Goal: Transaction & Acquisition: Subscribe to service/newsletter

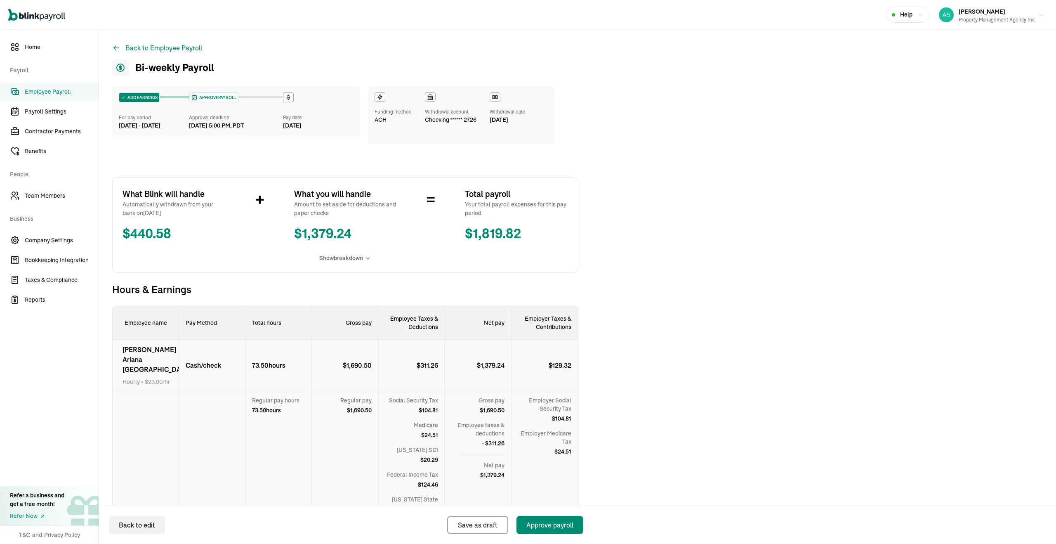
click at [1009, 13] on div "Asad Khan Property Management Agency Inc" at bounding box center [997, 14] width 76 height 17
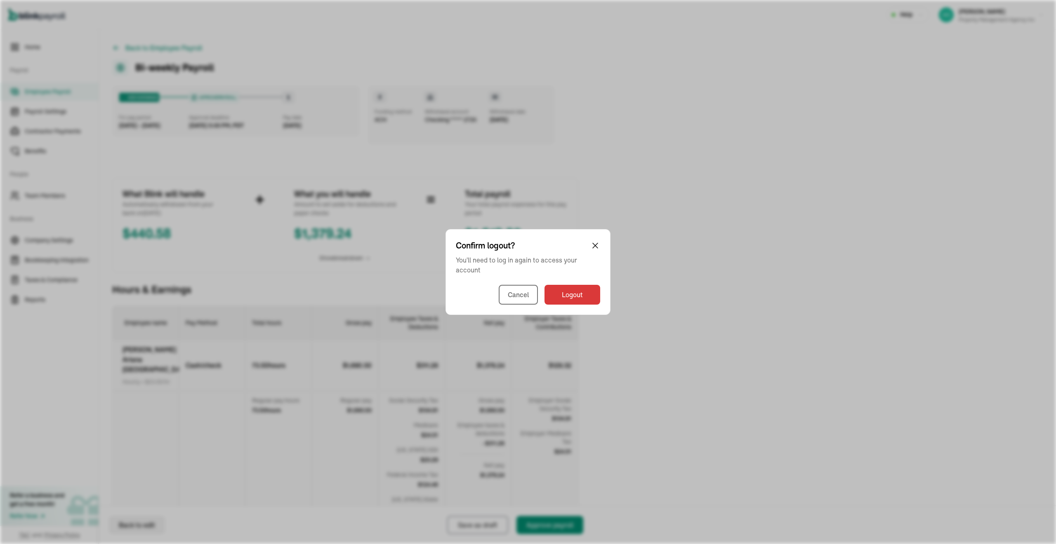
click at [962, 99] on div "Confirm logout? You'll need to log in again to access your account Cancel Logout" at bounding box center [528, 272] width 1056 height 544
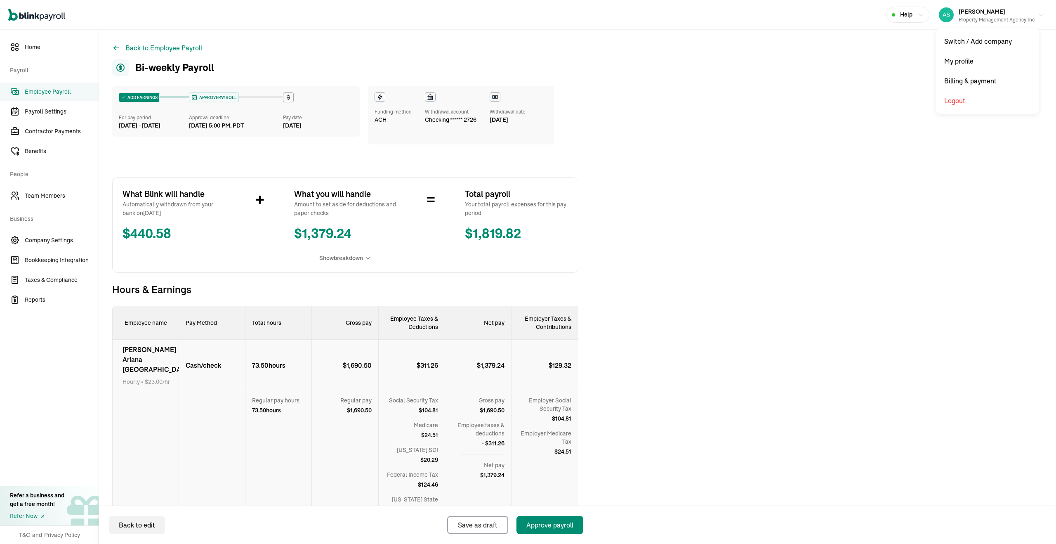
click at [984, 18] on div "Property Management Agency Inc" at bounding box center [997, 19] width 76 height 7
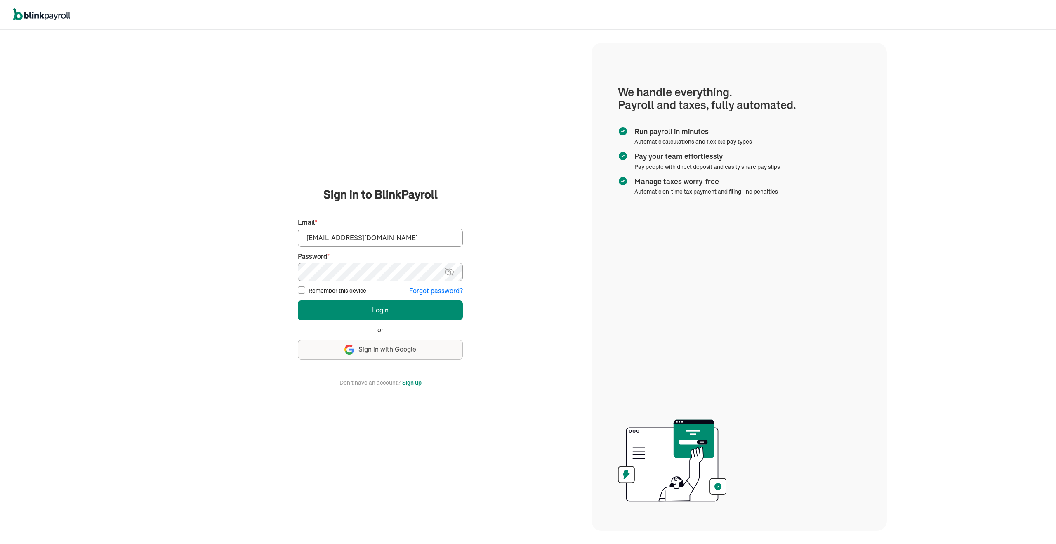
click at [418, 246] on input "[EMAIL_ADDRESS][DOMAIN_NAME]" at bounding box center [380, 238] width 165 height 18
type input "asad@theremodelcompany.com"
click at [383, 302] on button "Login" at bounding box center [380, 310] width 165 height 20
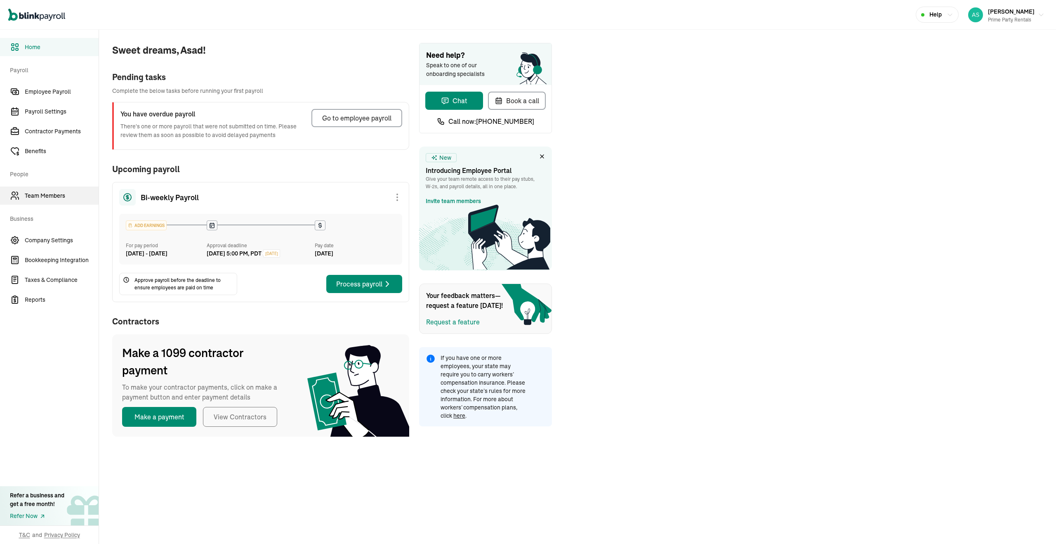
click at [42, 195] on span "Team Members" at bounding box center [62, 195] width 74 height 9
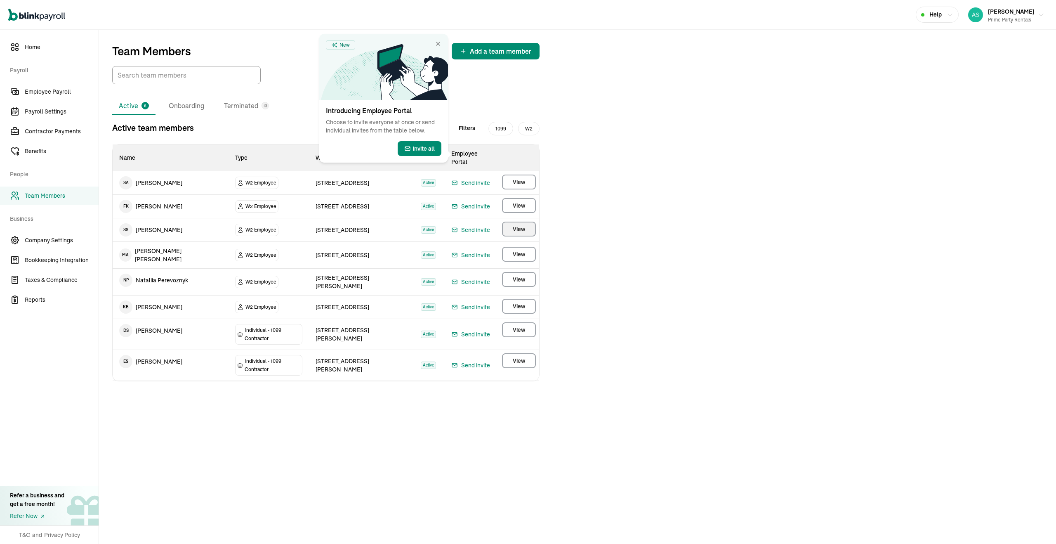
click at [509, 222] on button "View" at bounding box center [519, 229] width 34 height 15
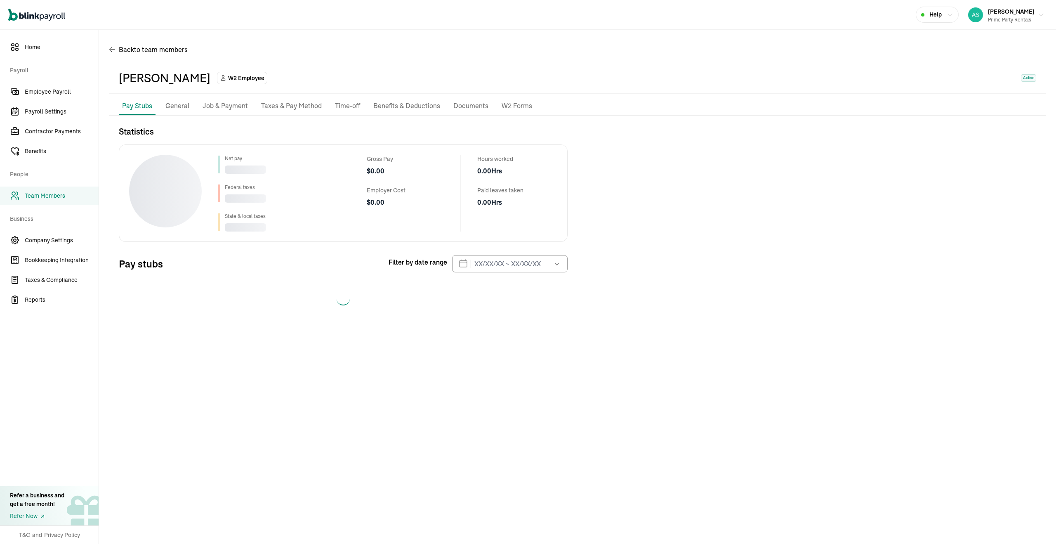
select select "2025"
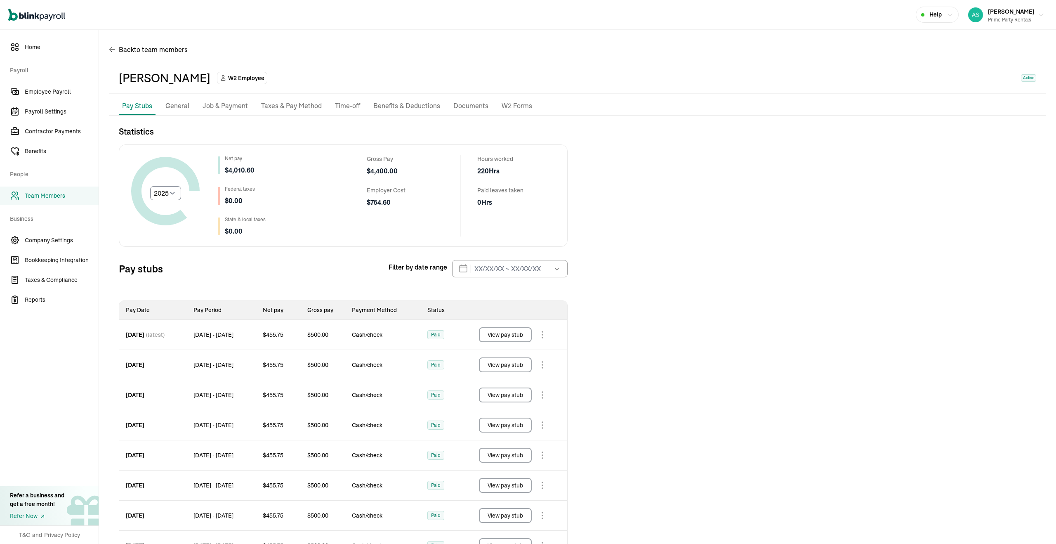
click at [180, 109] on p "General" at bounding box center [177, 106] width 24 height 11
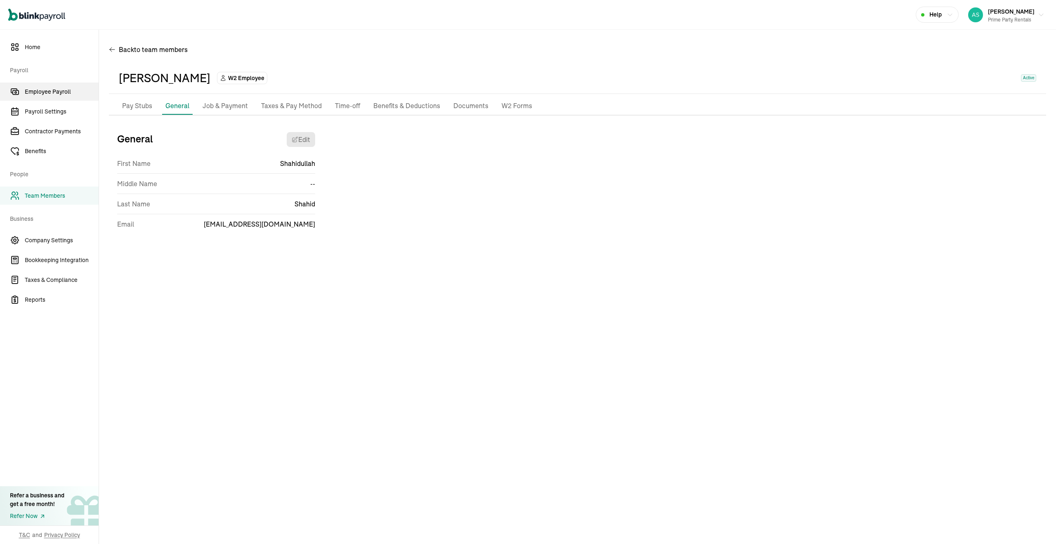
click at [43, 97] on link "Employee Payroll" at bounding box center [49, 92] width 99 height 18
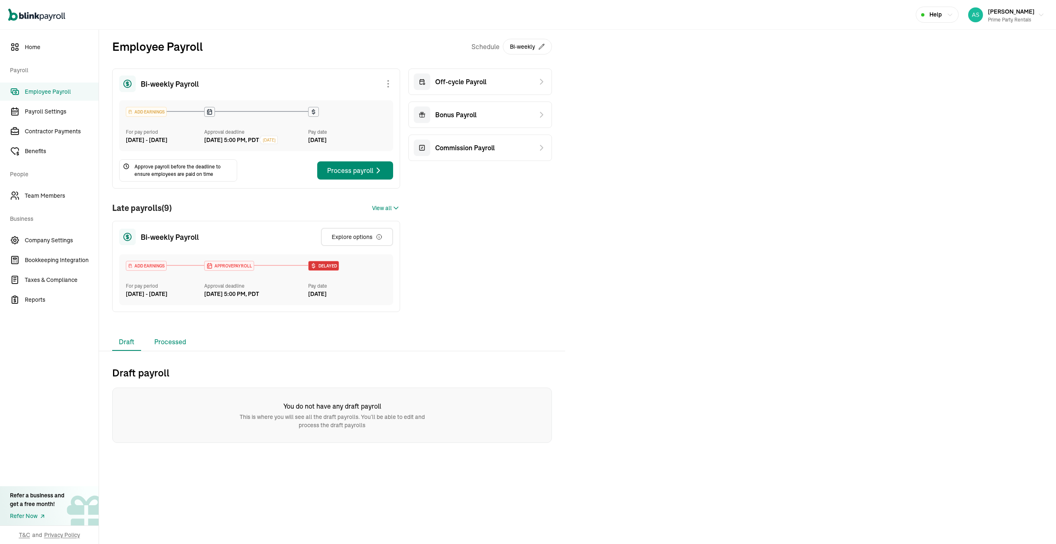
click at [185, 351] on li "Processed" at bounding box center [170, 341] width 45 height 17
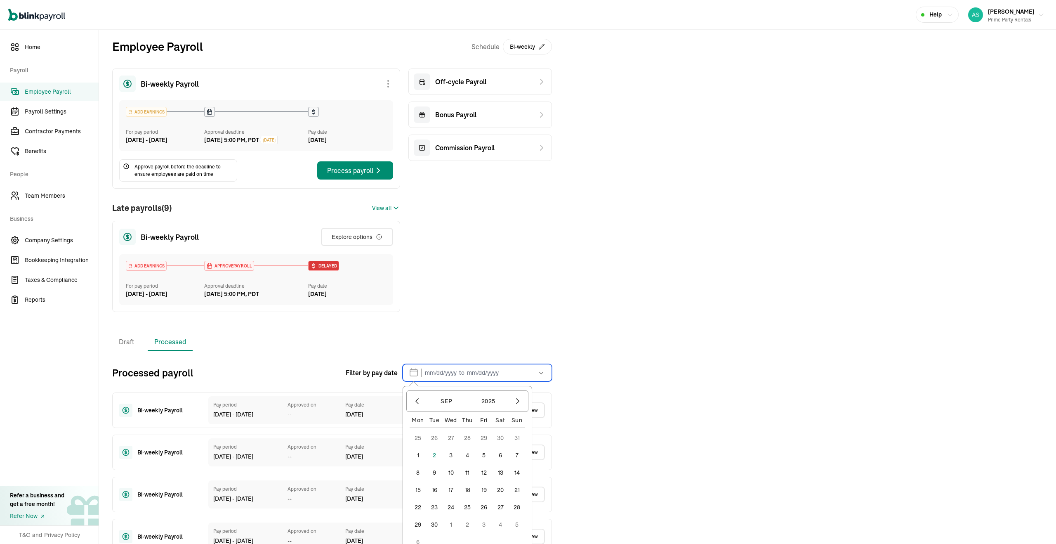
click at [466, 381] on input "text" at bounding box center [477, 372] width 149 height 17
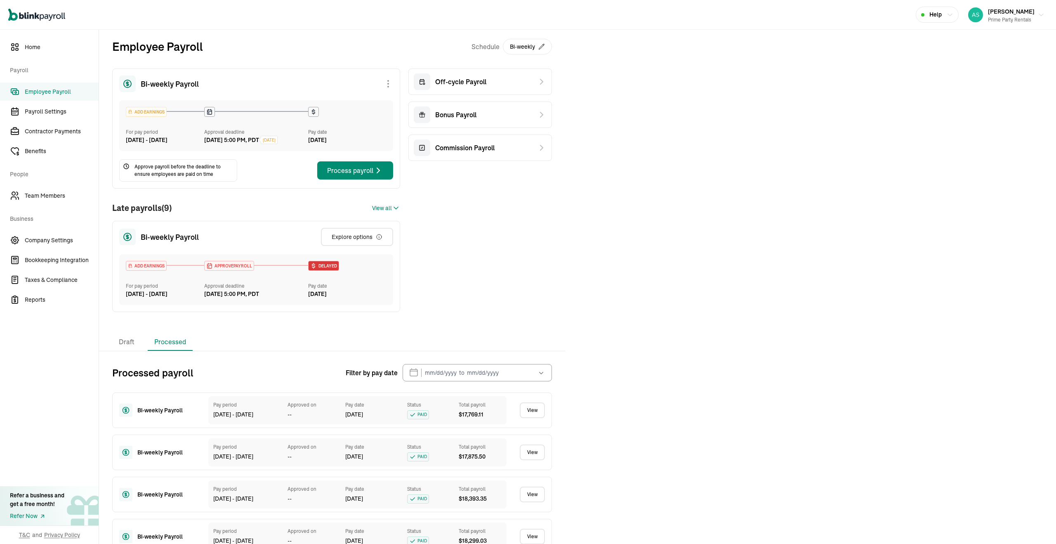
click at [405, 333] on div "Employee Payroll Schedule Bi-weekly Bi-weekly Payroll ADD EARNINGS For pay peri…" at bounding box center [332, 182] width 466 height 304
click at [390, 213] on span "View all" at bounding box center [382, 208] width 20 height 9
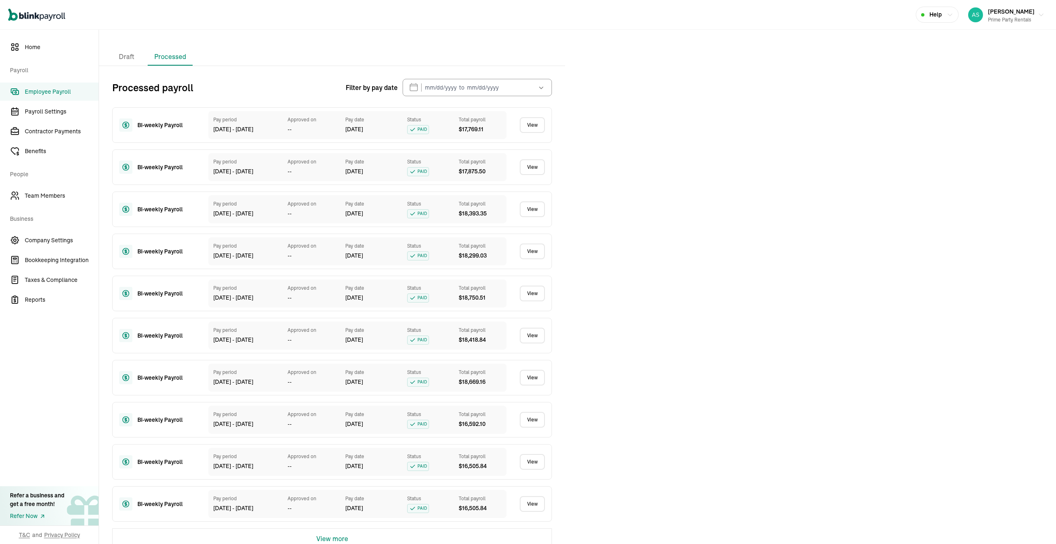
scroll to position [1167, 0]
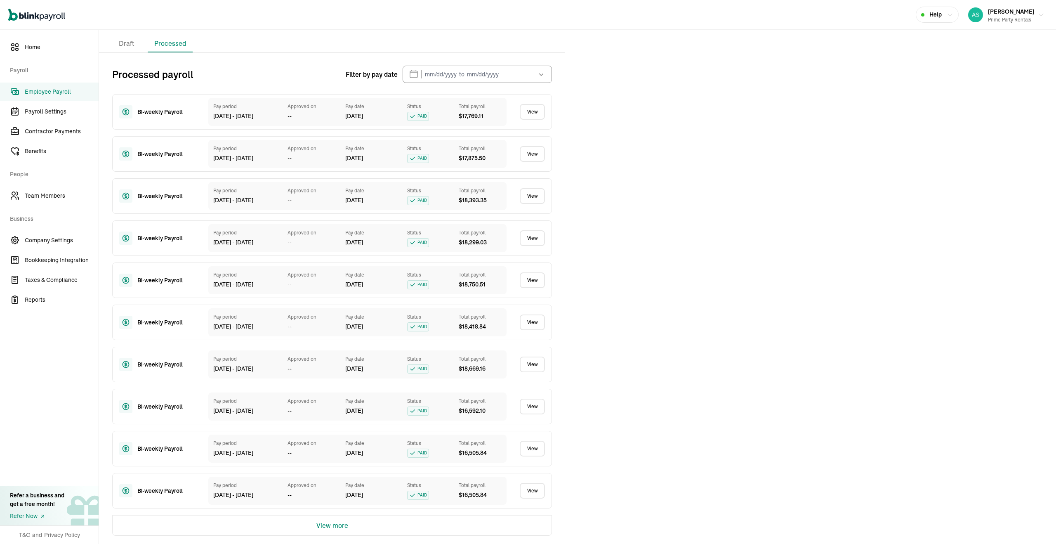
click at [312, 528] on div "View more" at bounding box center [332, 525] width 440 height 21
click at [329, 522] on button "View more" at bounding box center [333, 525] width 32 height 20
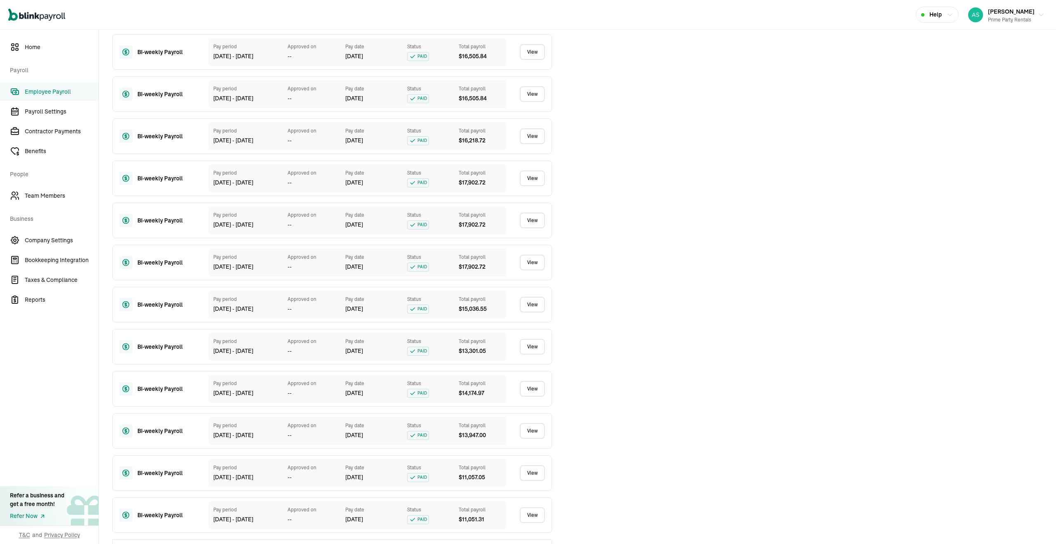
scroll to position [1588, 0]
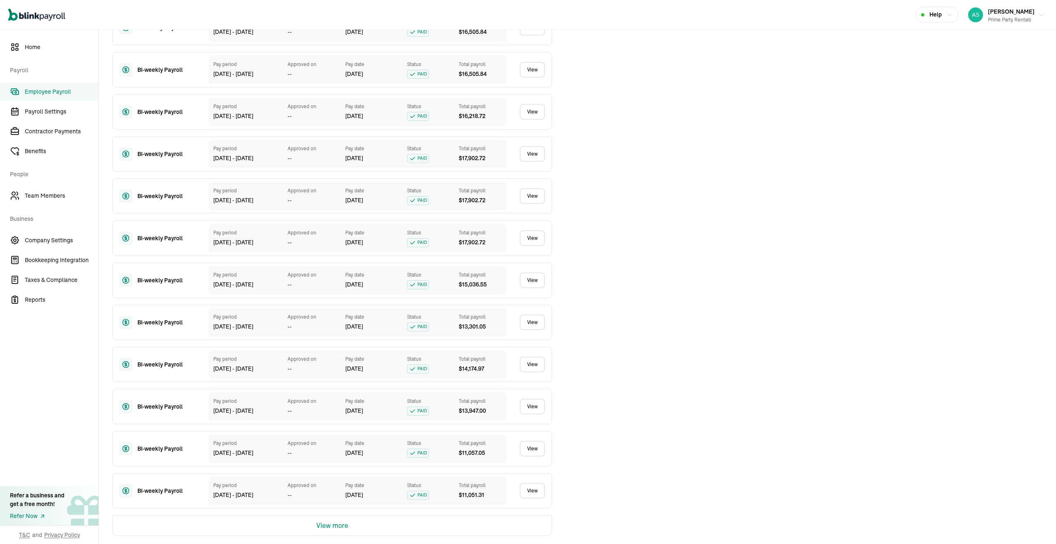
click at [329, 523] on button "View more" at bounding box center [333, 525] width 32 height 20
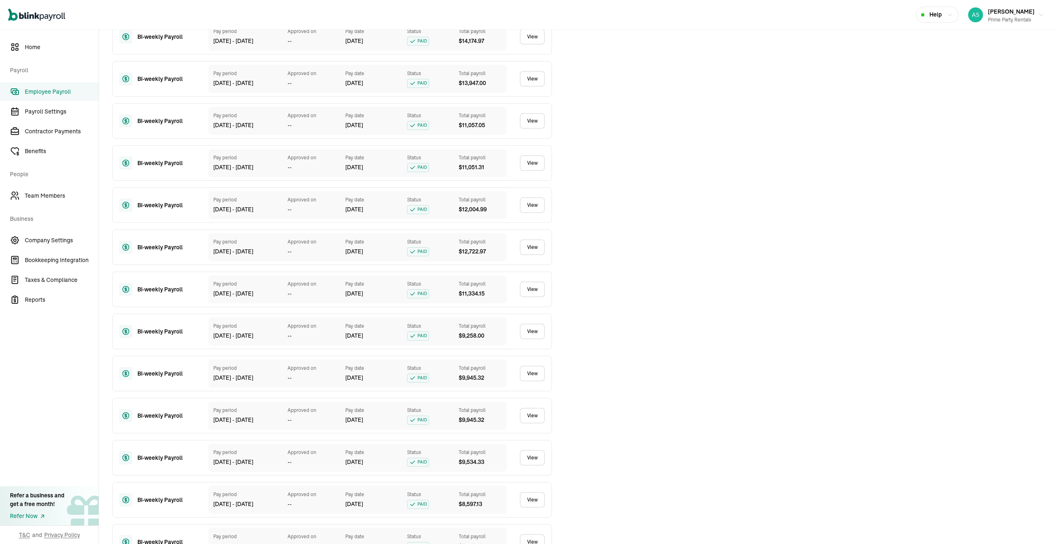
scroll to position [2009, 0]
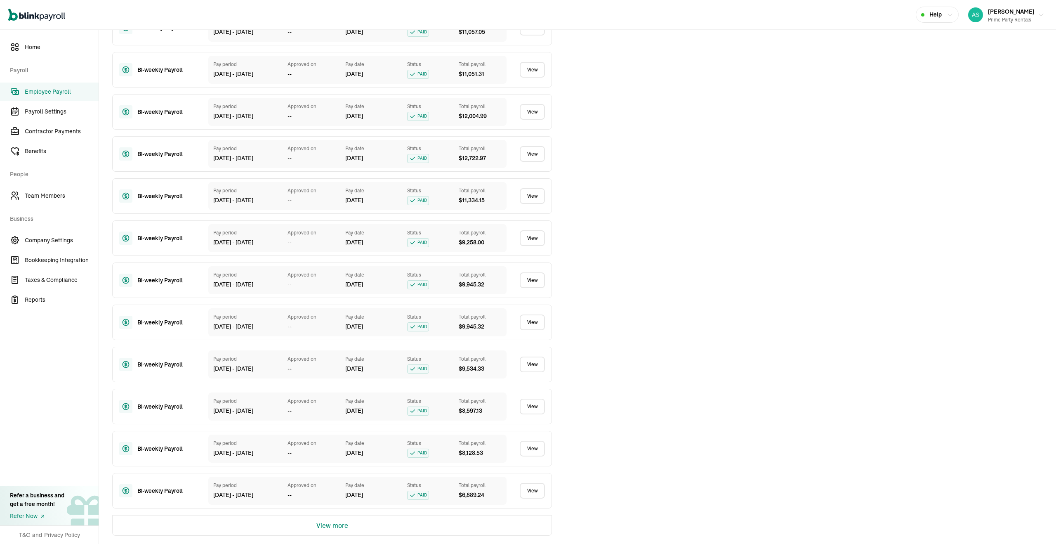
click at [328, 527] on button "View more" at bounding box center [333, 525] width 32 height 20
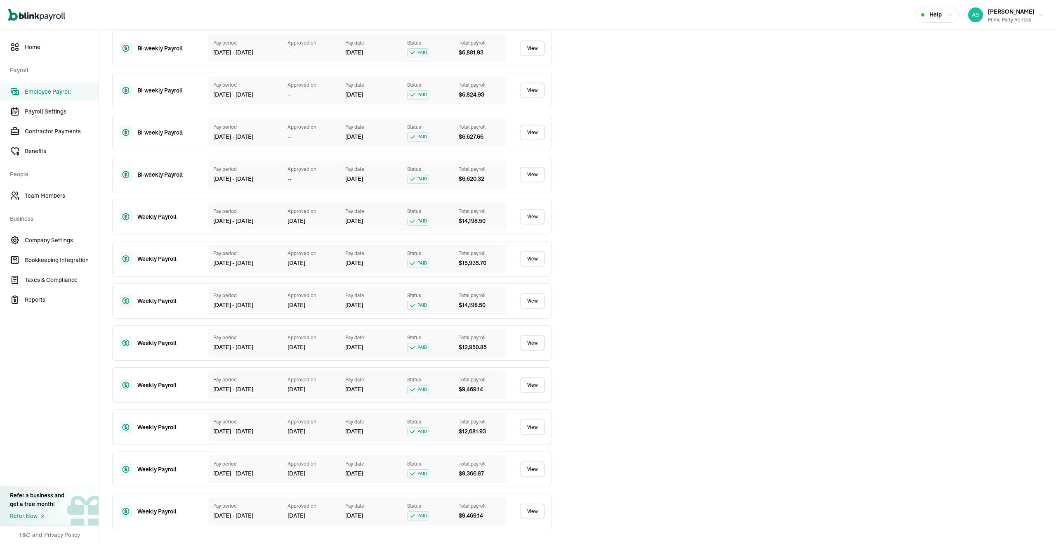
scroll to position [2494, 0]
click at [522, 426] on link "View" at bounding box center [532, 427] width 25 height 16
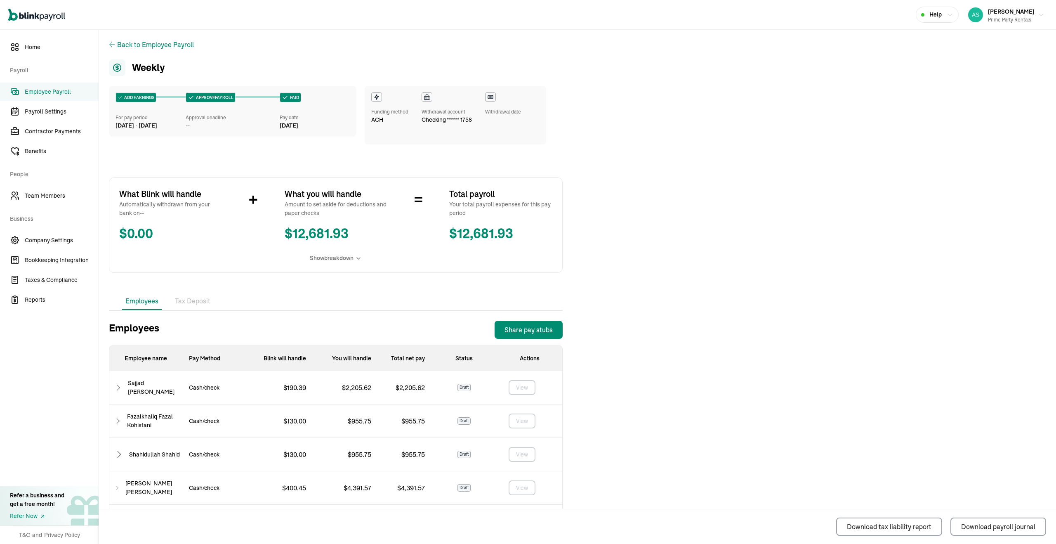
click at [115, 451] on icon at bounding box center [119, 454] width 10 height 10
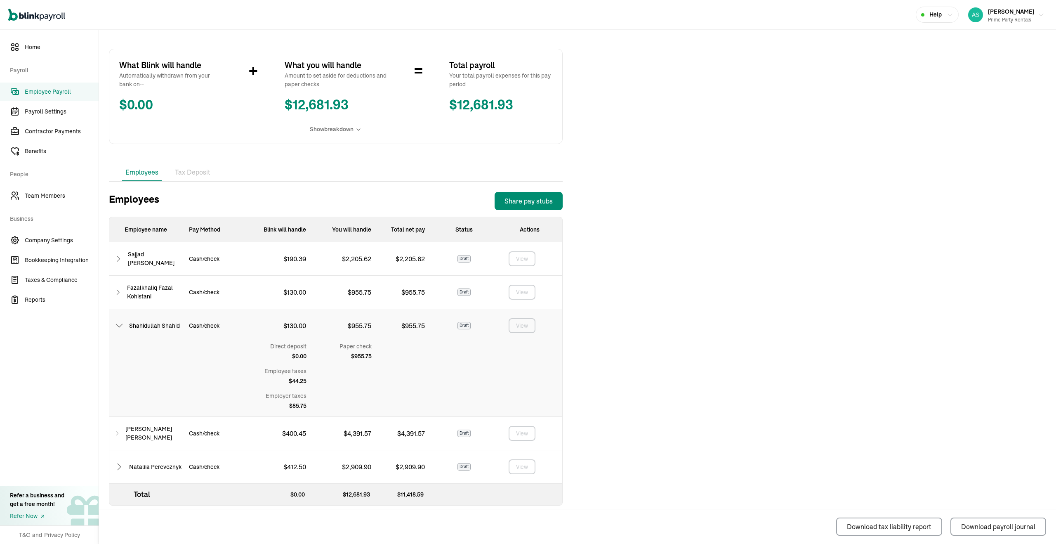
scroll to position [137, 0]
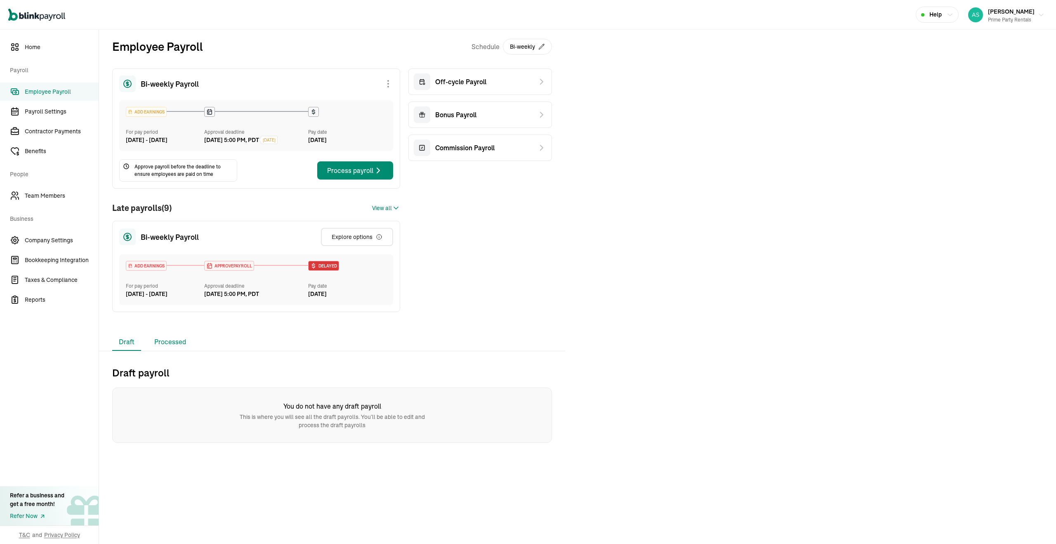
click at [154, 351] on li "Processed" at bounding box center [170, 341] width 45 height 17
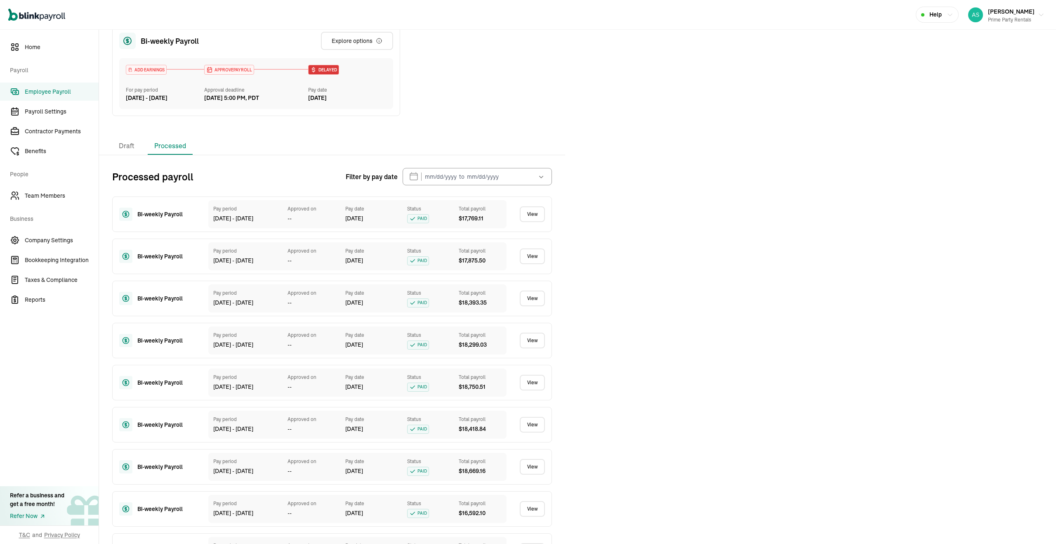
scroll to position [316, 0]
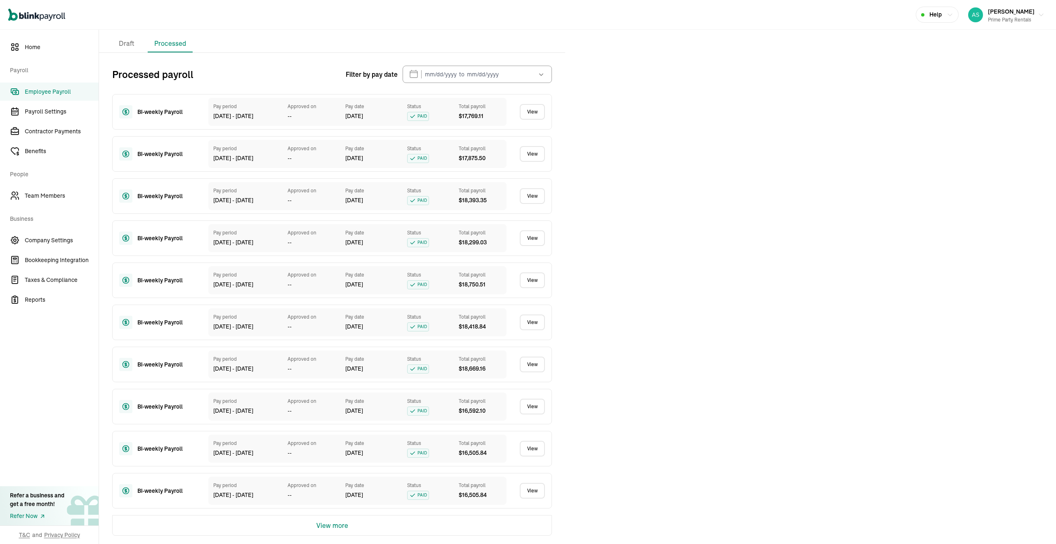
click at [345, 533] on button "View more" at bounding box center [333, 525] width 32 height 20
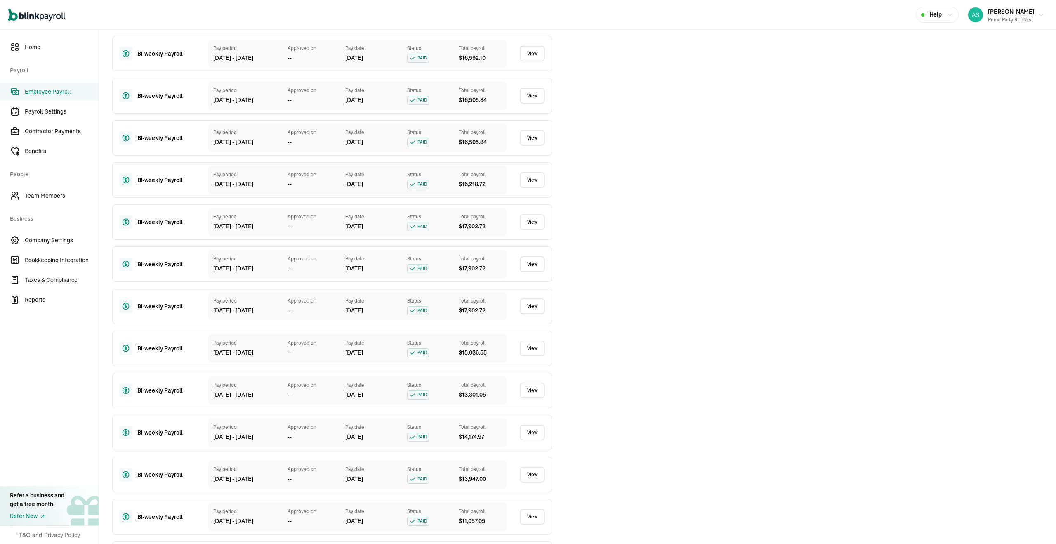
scroll to position [737, 0]
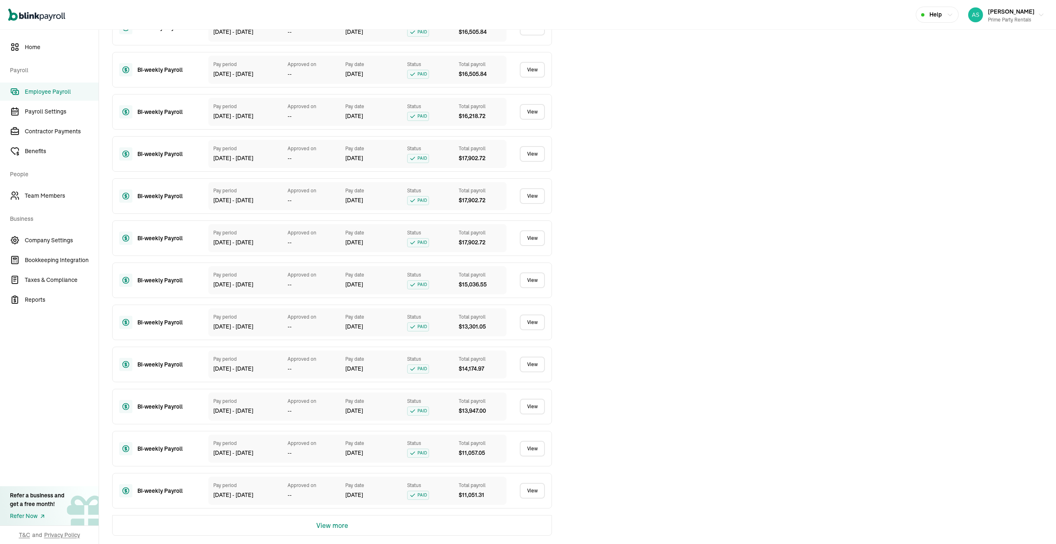
click at [323, 524] on button "View more" at bounding box center [333, 525] width 32 height 20
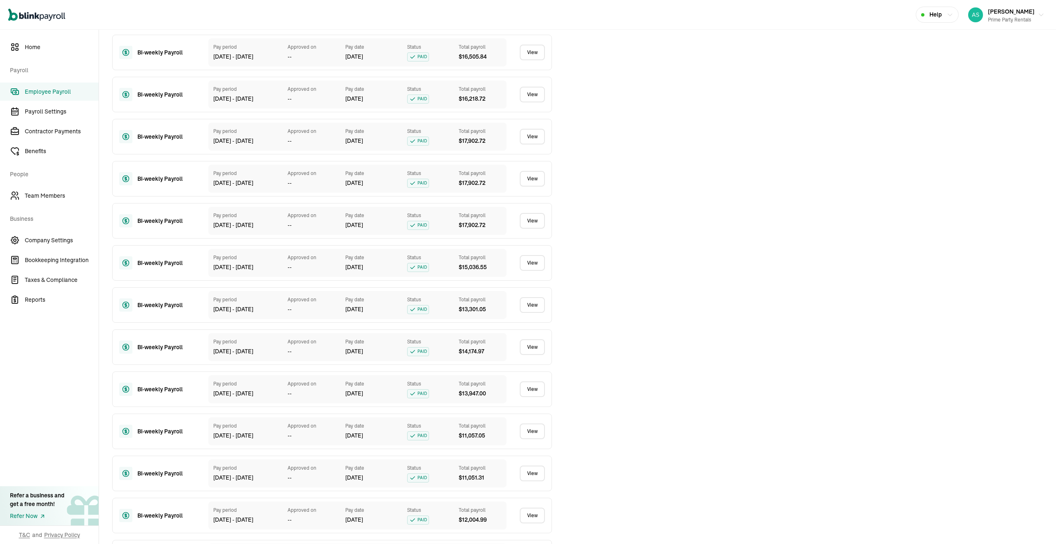
scroll to position [1158, 0]
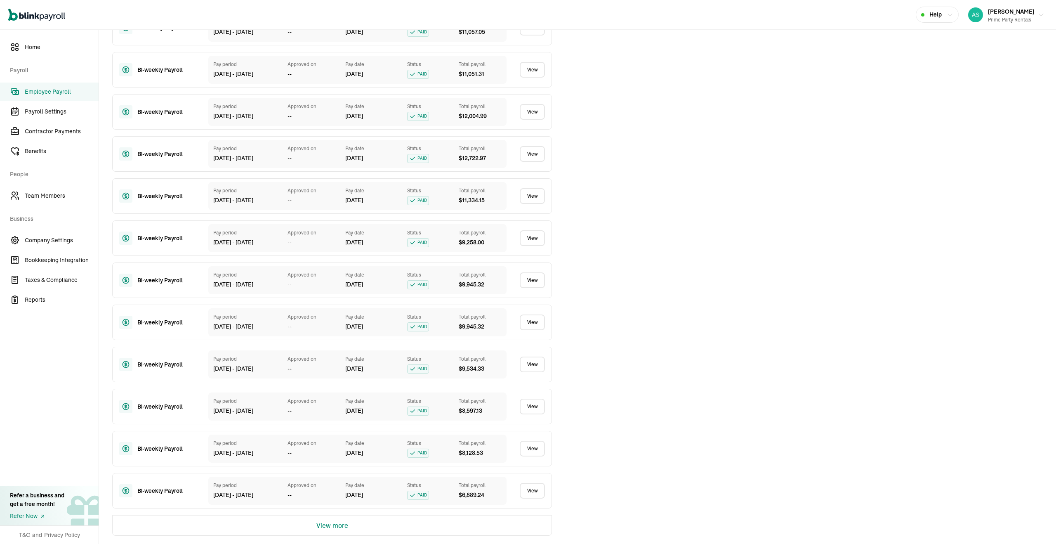
click at [339, 532] on button "View more" at bounding box center [333, 525] width 32 height 20
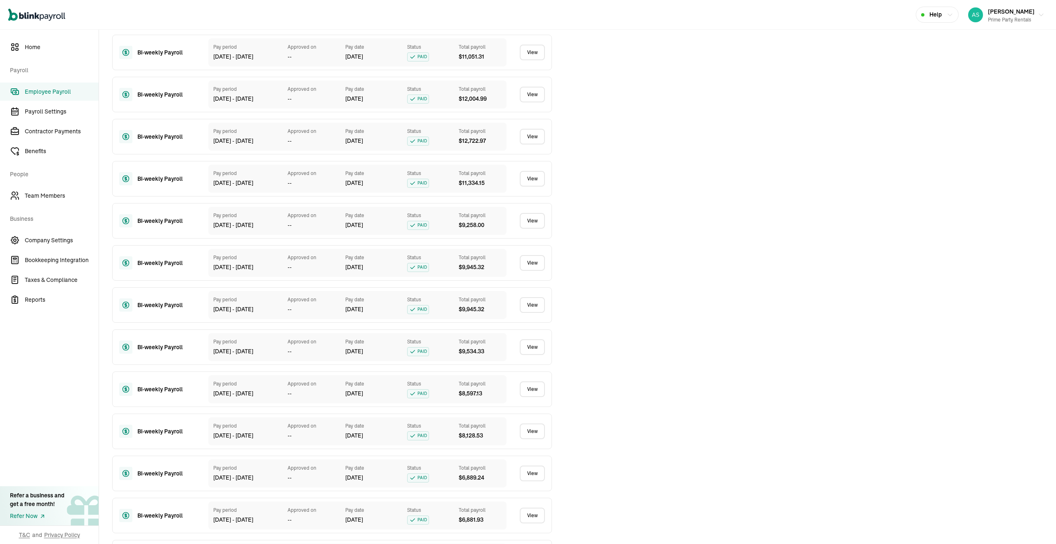
scroll to position [1578, 0]
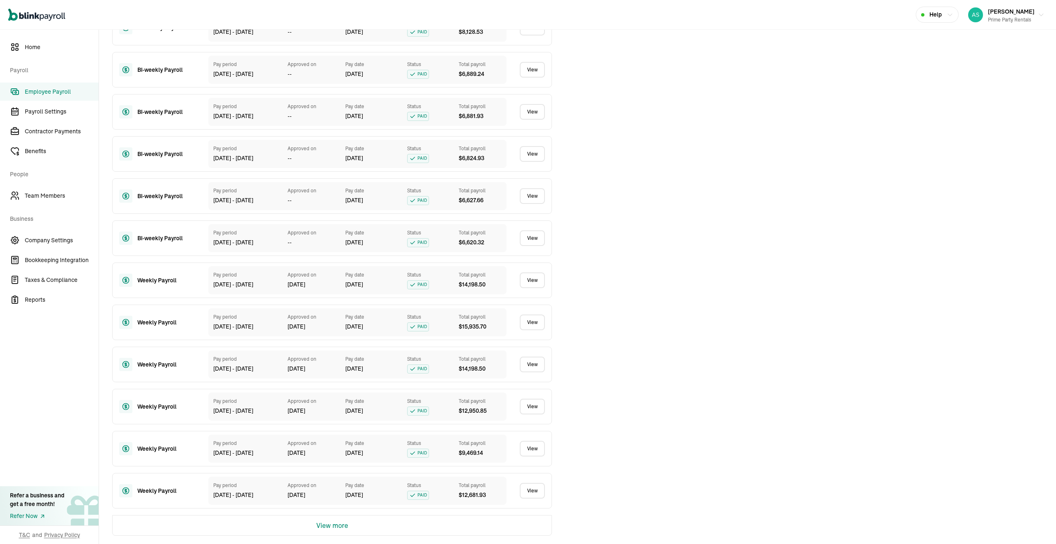
click at [533, 495] on link "View" at bounding box center [532, 491] width 25 height 16
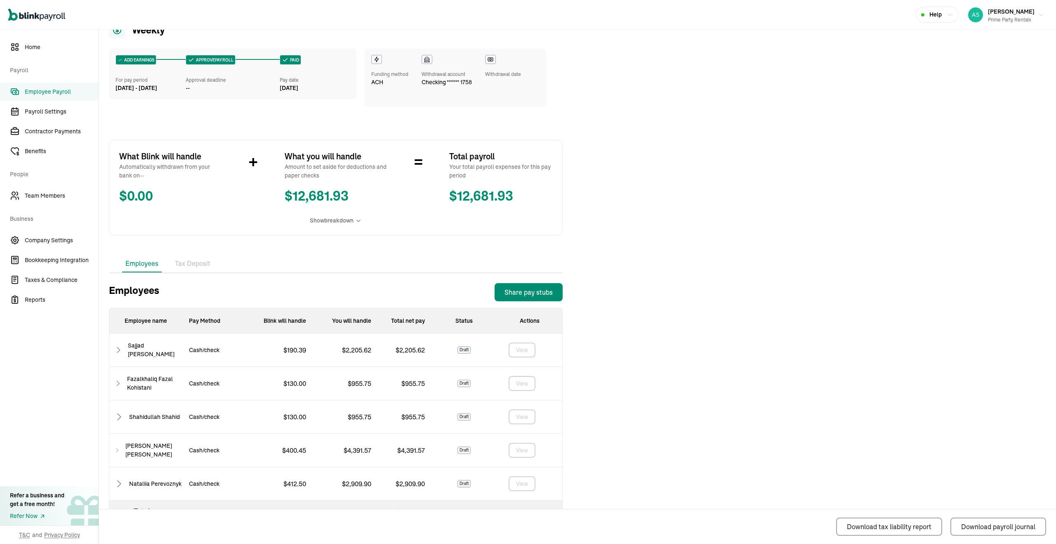
scroll to position [63, 0]
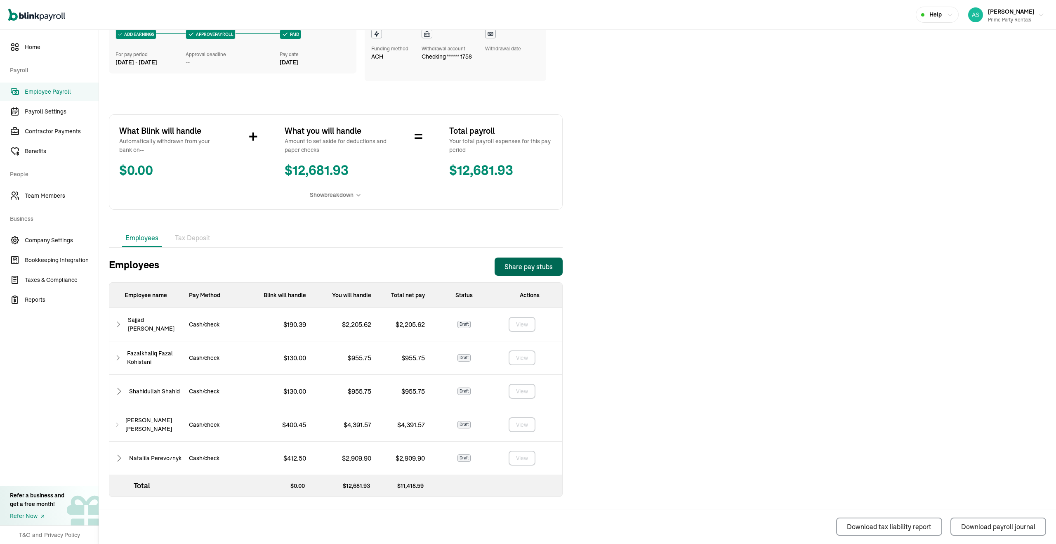
click at [539, 262] on div "Share pay stubs" at bounding box center [529, 267] width 48 height 10
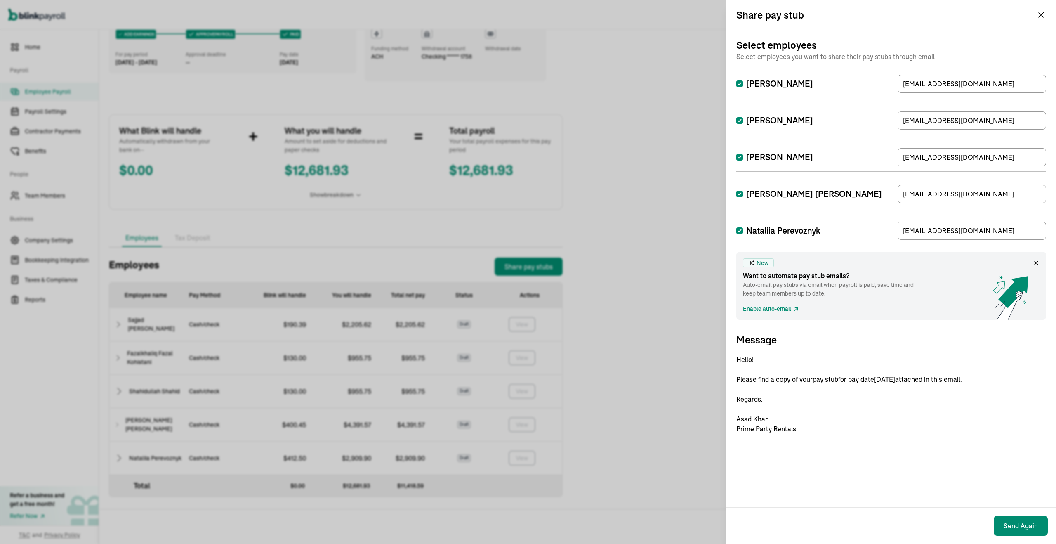
click at [739, 194] on input "[PERSON_NAME] [PERSON_NAME]" at bounding box center [740, 194] width 7 height 7
checkbox input "false"
click at [739, 230] on input "Nataliia Perevoznyk" at bounding box center [740, 230] width 7 height 7
checkbox input "false"
click at [741, 120] on input "[PERSON_NAME]" at bounding box center [740, 120] width 7 height 7
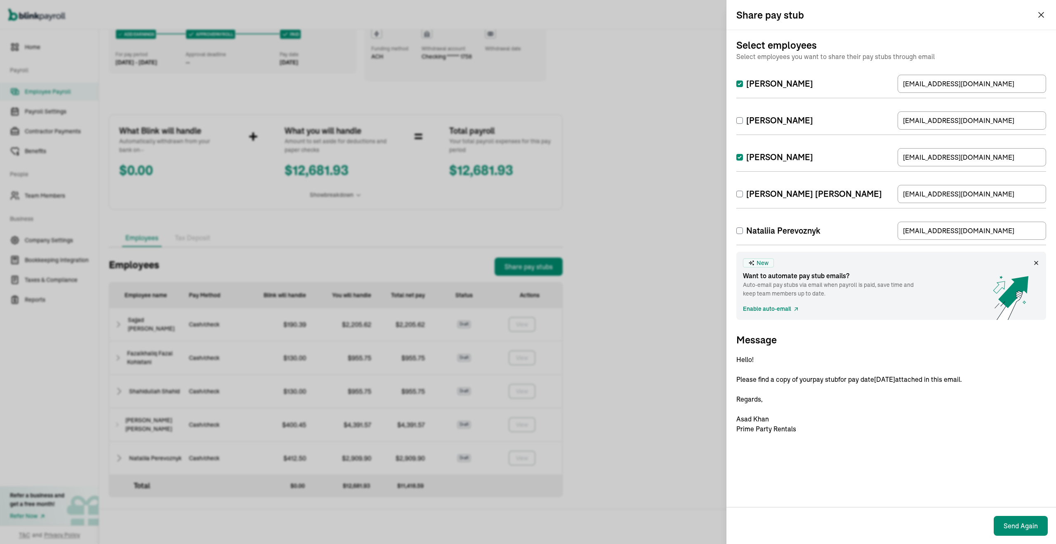
checkbox input "false"
click at [739, 86] on input "[PERSON_NAME]" at bounding box center [740, 83] width 7 height 7
checkbox input "false"
drag, startPoint x: 1027, startPoint y: 150, endPoint x: 1022, endPoint y: 161, distance: 12.0
click at [1022, 161] on input "[EMAIL_ADDRESS][DOMAIN_NAME]" at bounding box center [972, 157] width 149 height 18
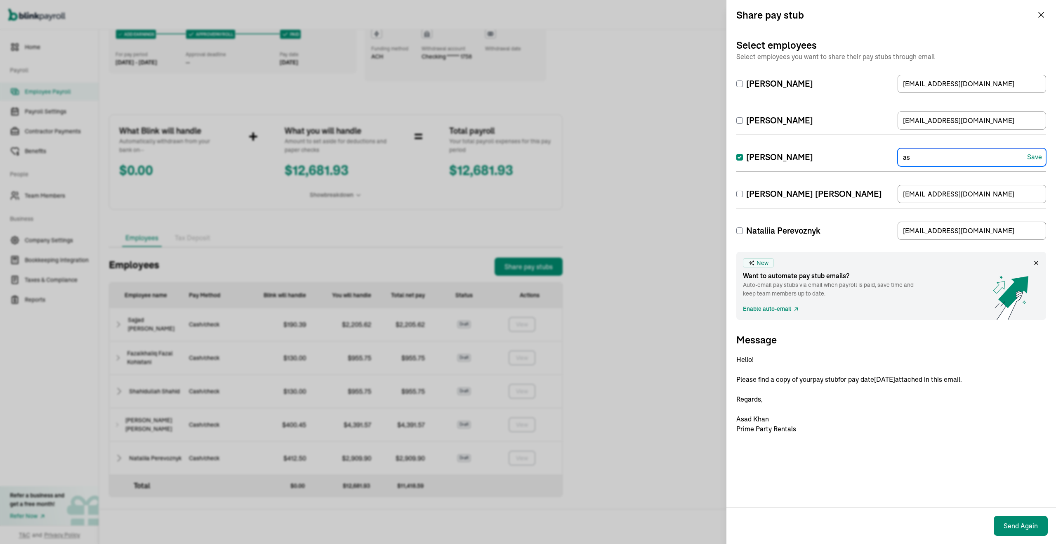
type input "[EMAIL_ADDRESS][DOMAIN_NAME]"
